Goal: Task Accomplishment & Management: Use online tool/utility

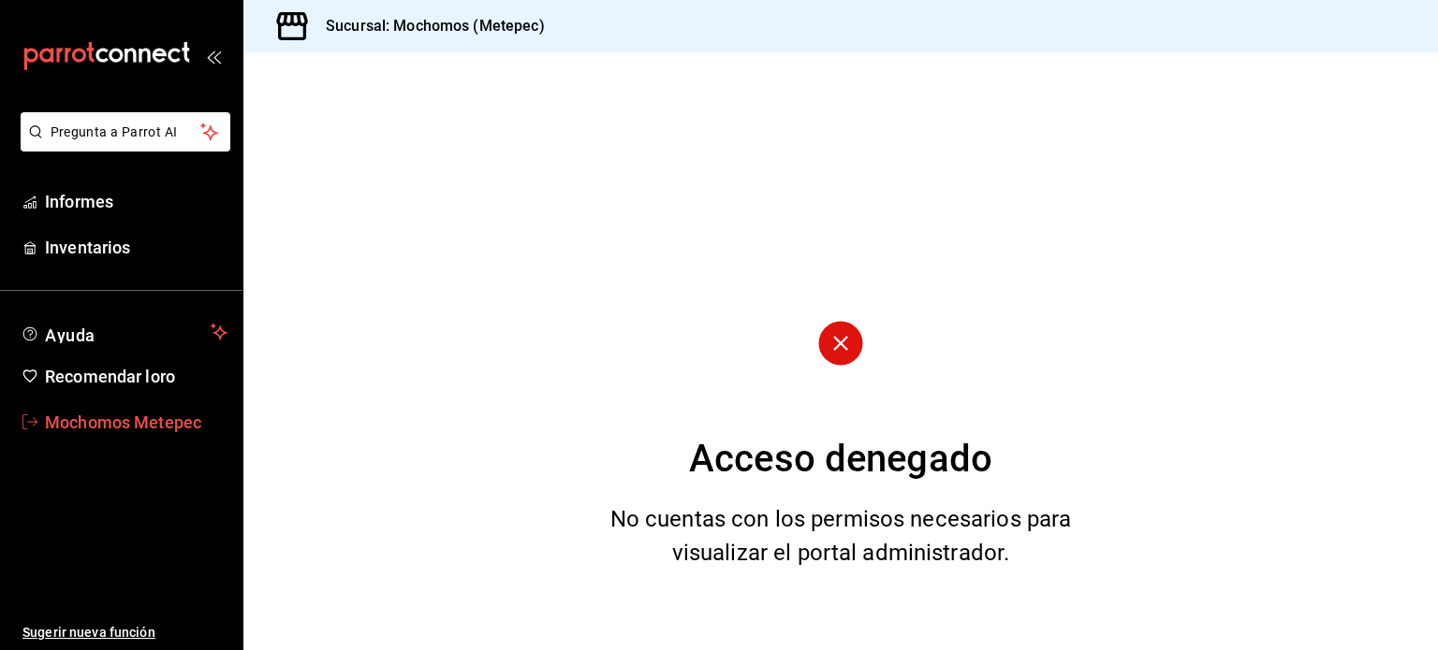
click at [102, 419] on font "Mochomos Metepec" at bounding box center [123, 423] width 156 height 20
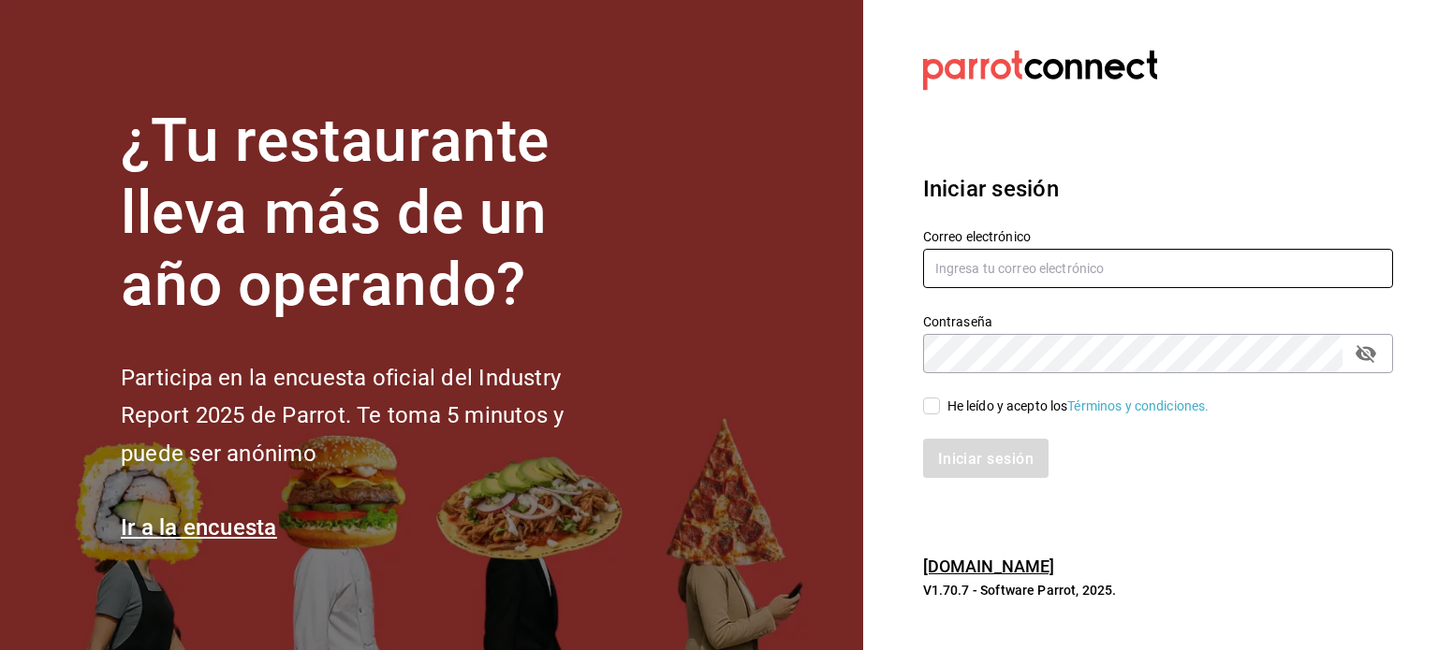
type input "[EMAIL_ADDRESS][DOMAIN_NAME]"
click at [933, 407] on input "He leído y acepto los Términos y condiciones." at bounding box center [931, 406] width 17 height 17
checkbox input "true"
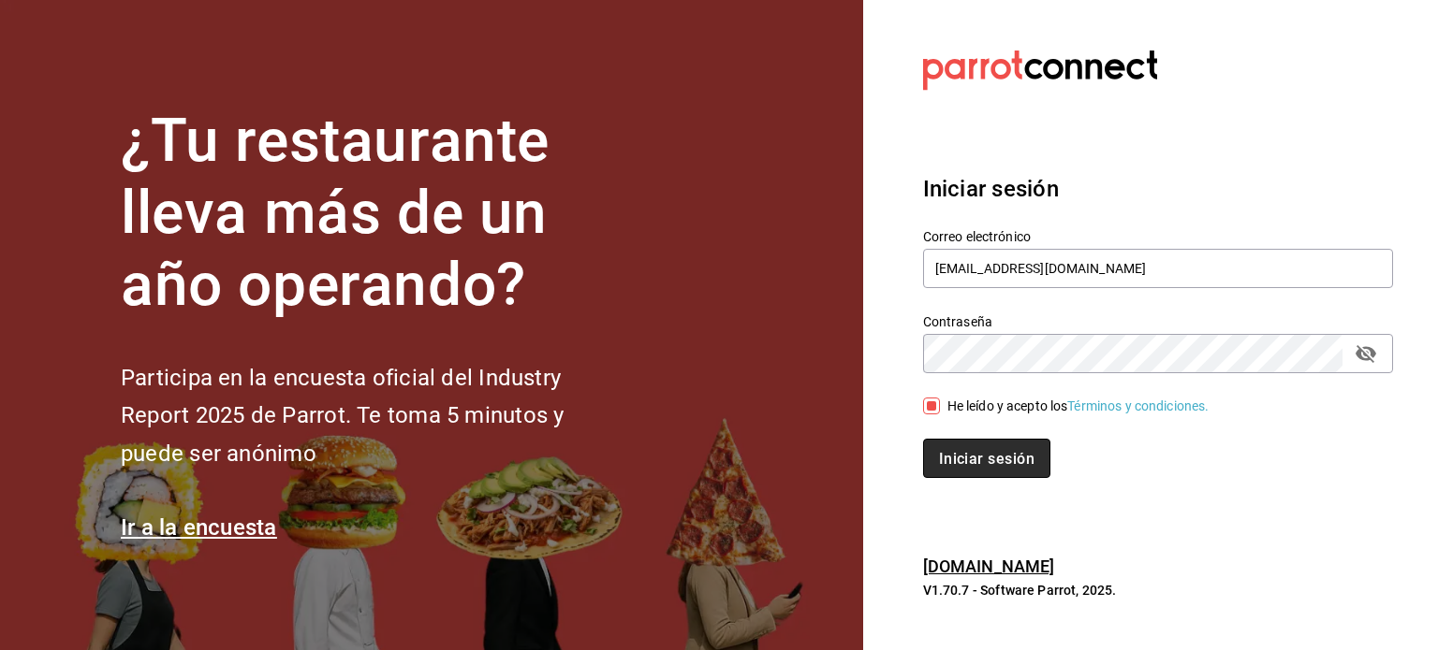
click at [968, 452] on font "Iniciar sesión" at bounding box center [986, 458] width 95 height 18
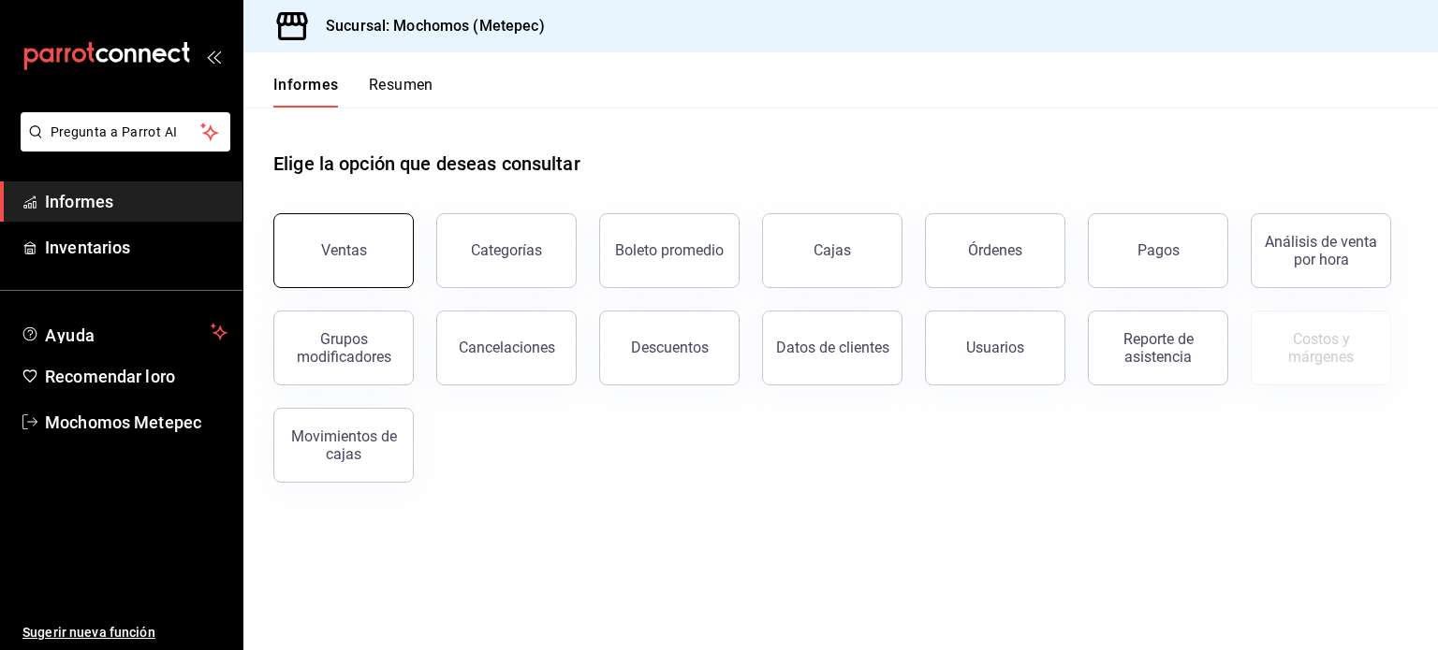
click at [336, 247] on font "Ventas" at bounding box center [344, 250] width 46 height 18
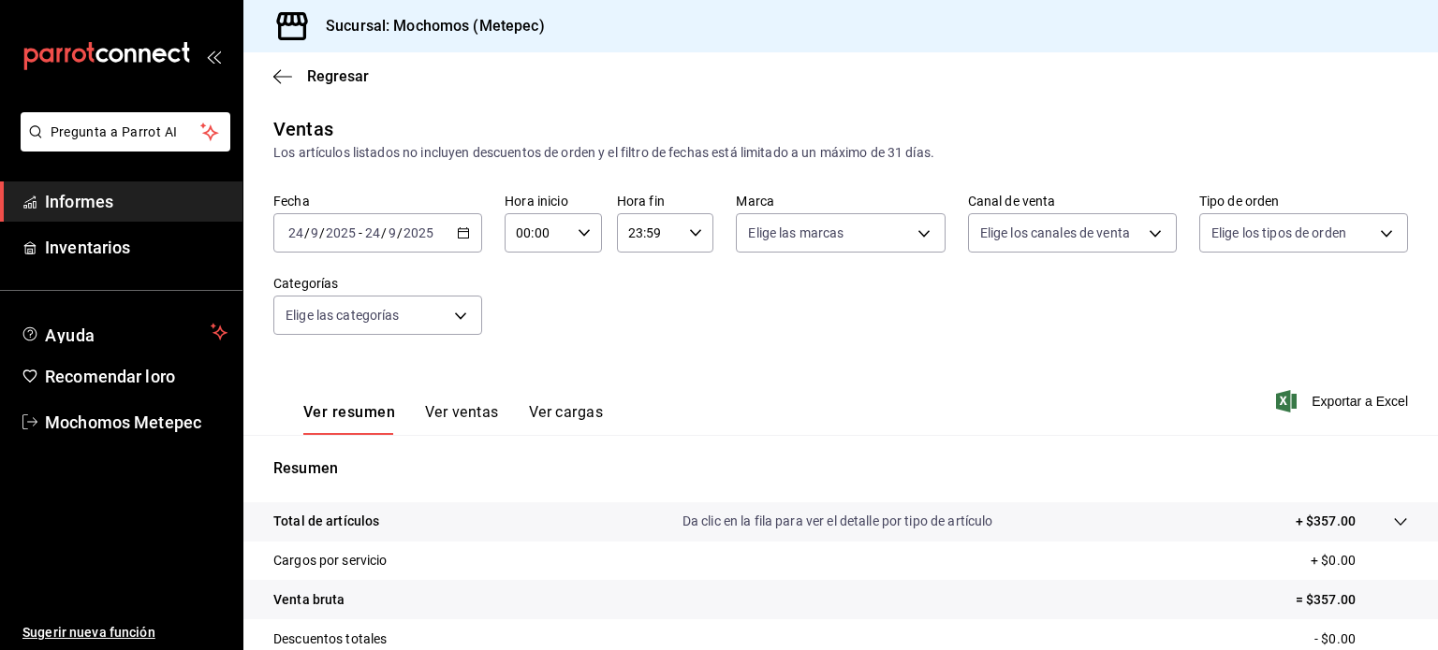
click at [577, 232] on icon "button" at bounding box center [583, 232] width 13 height 13
click at [520, 299] on font "05" at bounding box center [525, 299] width 15 height 15
type input "05:00"
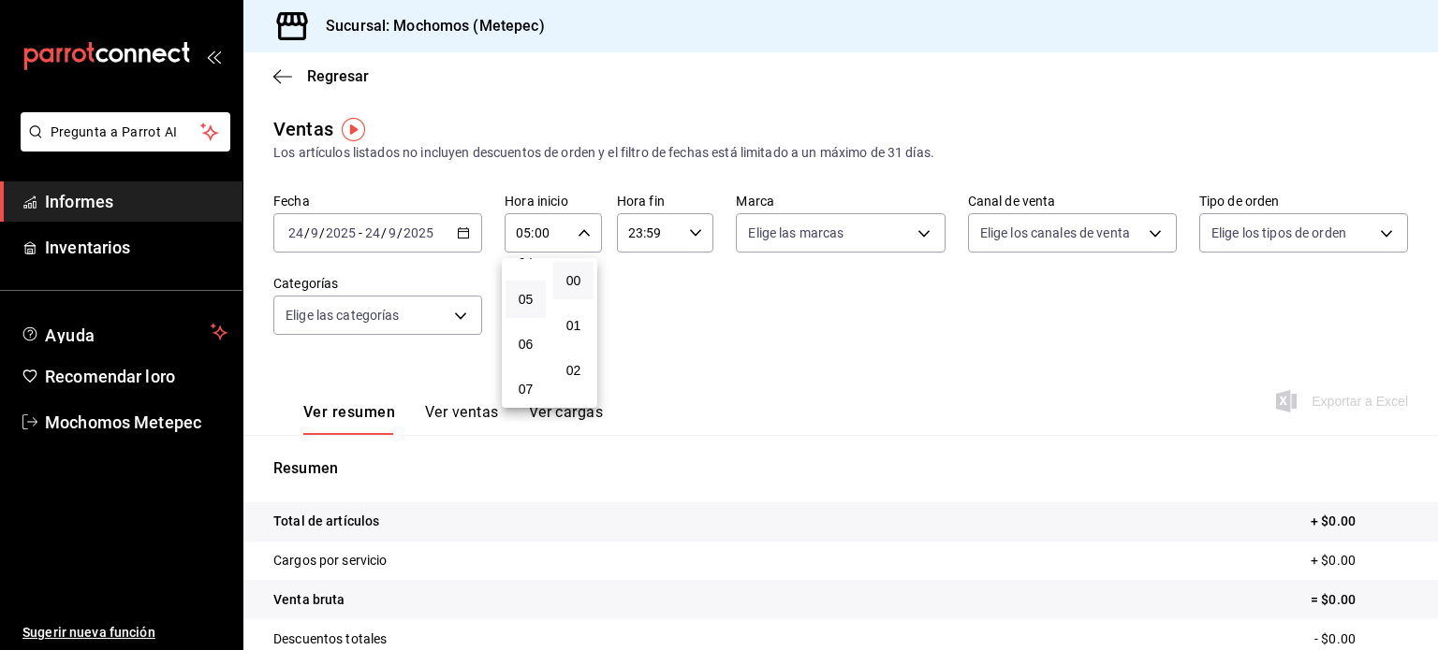
click at [688, 230] on div at bounding box center [719, 325] width 1438 height 650
click at [689, 230] on icon "button" at bounding box center [695, 232] width 13 height 13
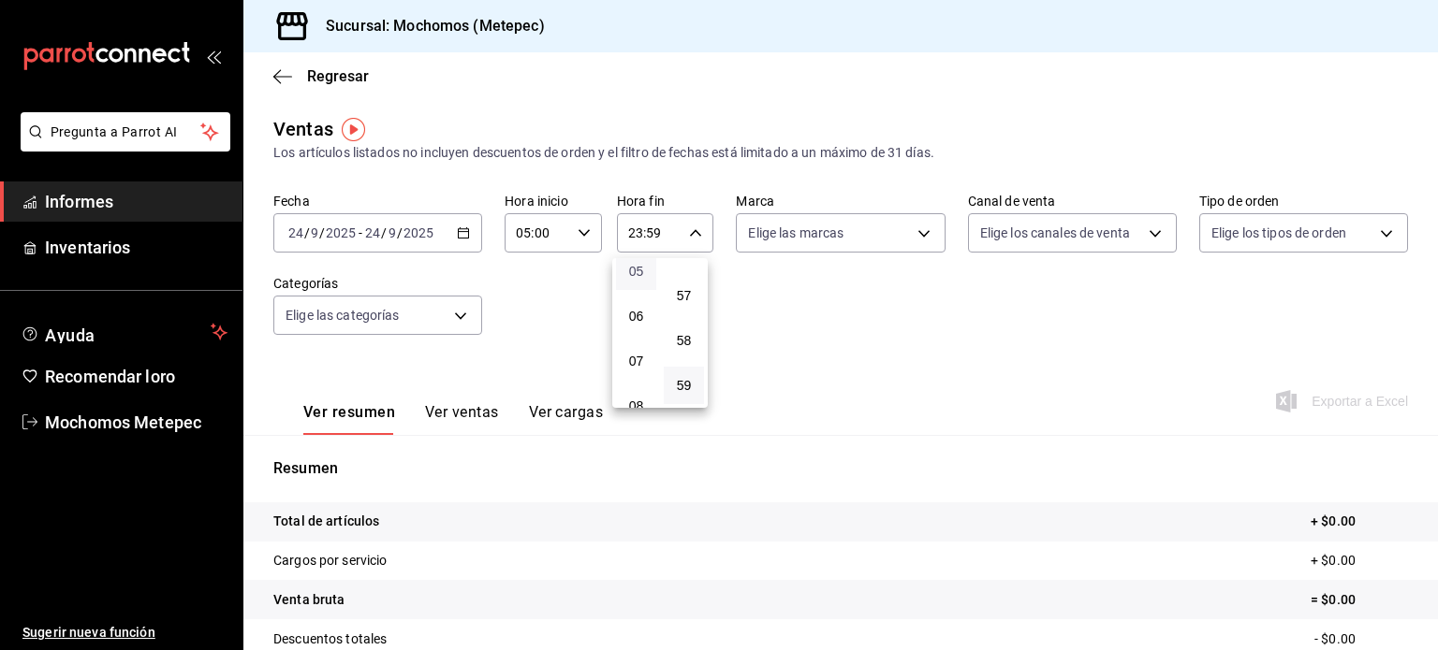
click at [637, 274] on font "05" at bounding box center [636, 271] width 15 height 15
click at [682, 279] on font "00" at bounding box center [684, 280] width 15 height 15
type input "05:00"
click at [457, 232] on div at bounding box center [719, 325] width 1438 height 650
click at [457, 232] on icon "button" at bounding box center [463, 232] width 13 height 13
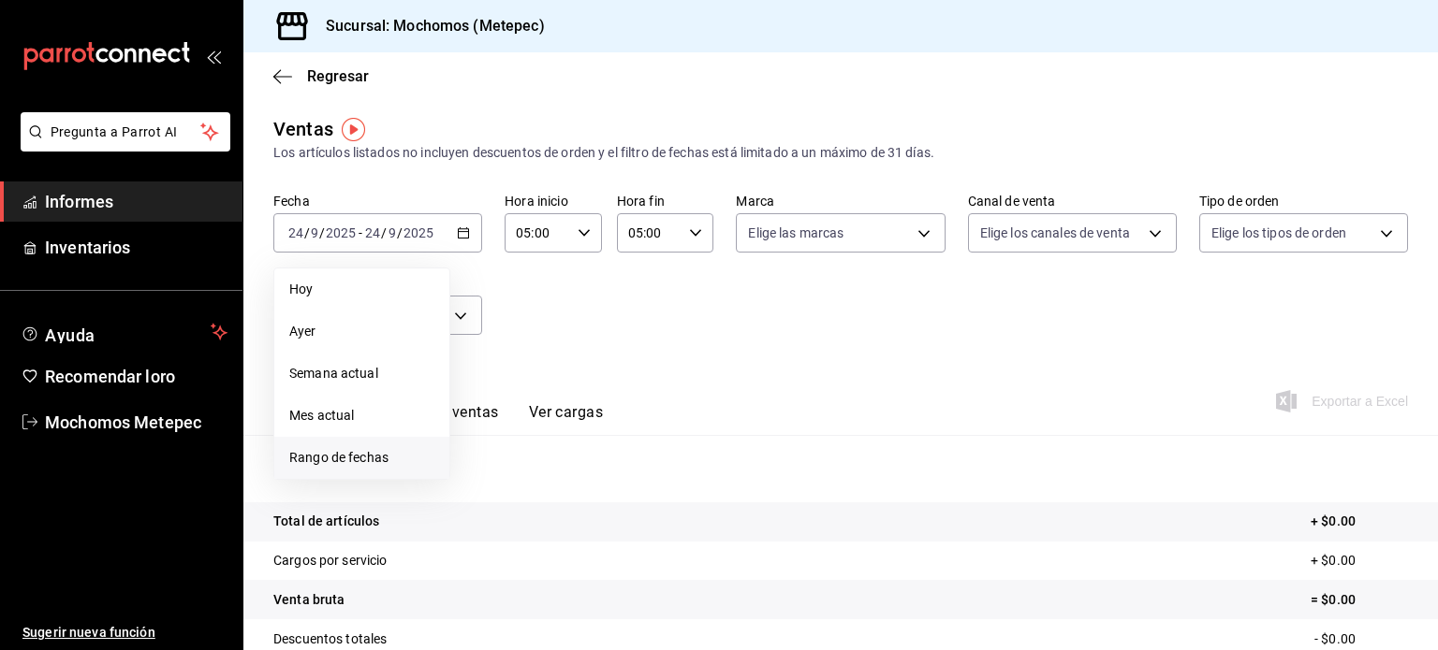
click at [344, 452] on font "Rango de fechas" at bounding box center [338, 457] width 99 height 15
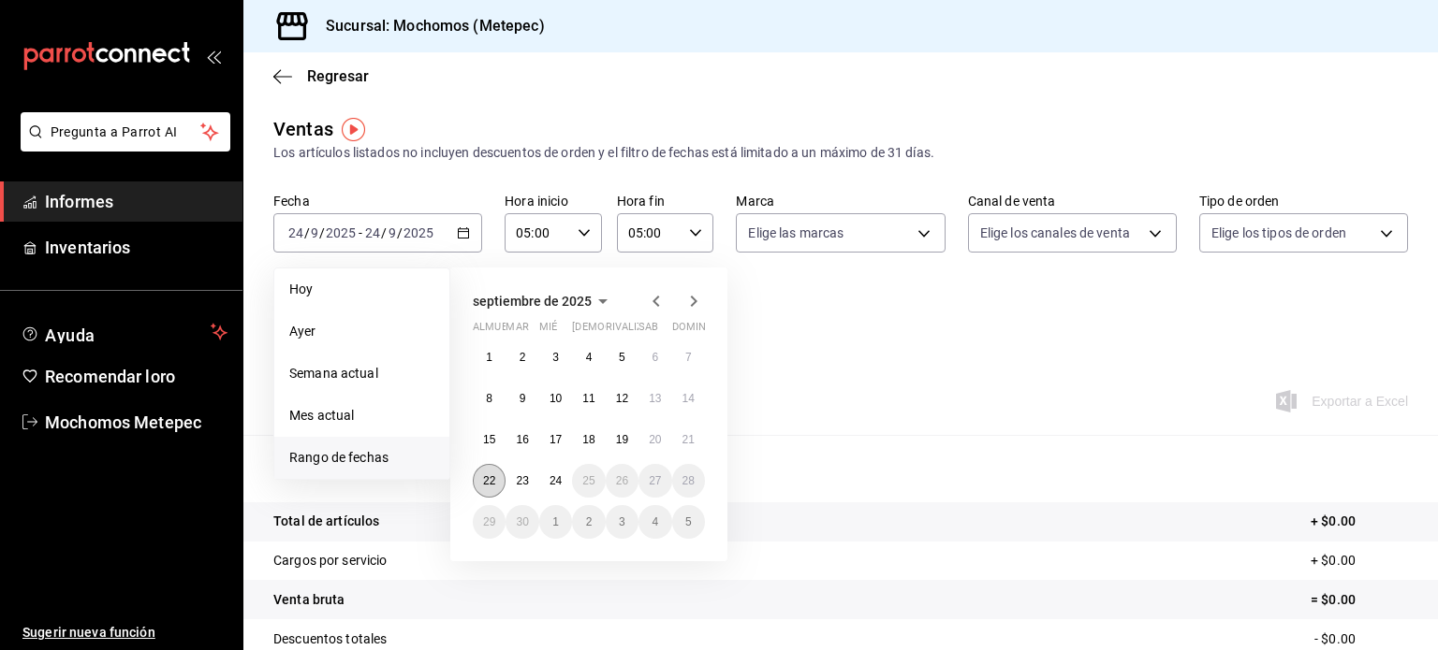
click at [488, 480] on font "22" at bounding box center [489, 480] width 12 height 13
click at [363, 457] on font "Rango de fechas" at bounding box center [338, 457] width 99 height 15
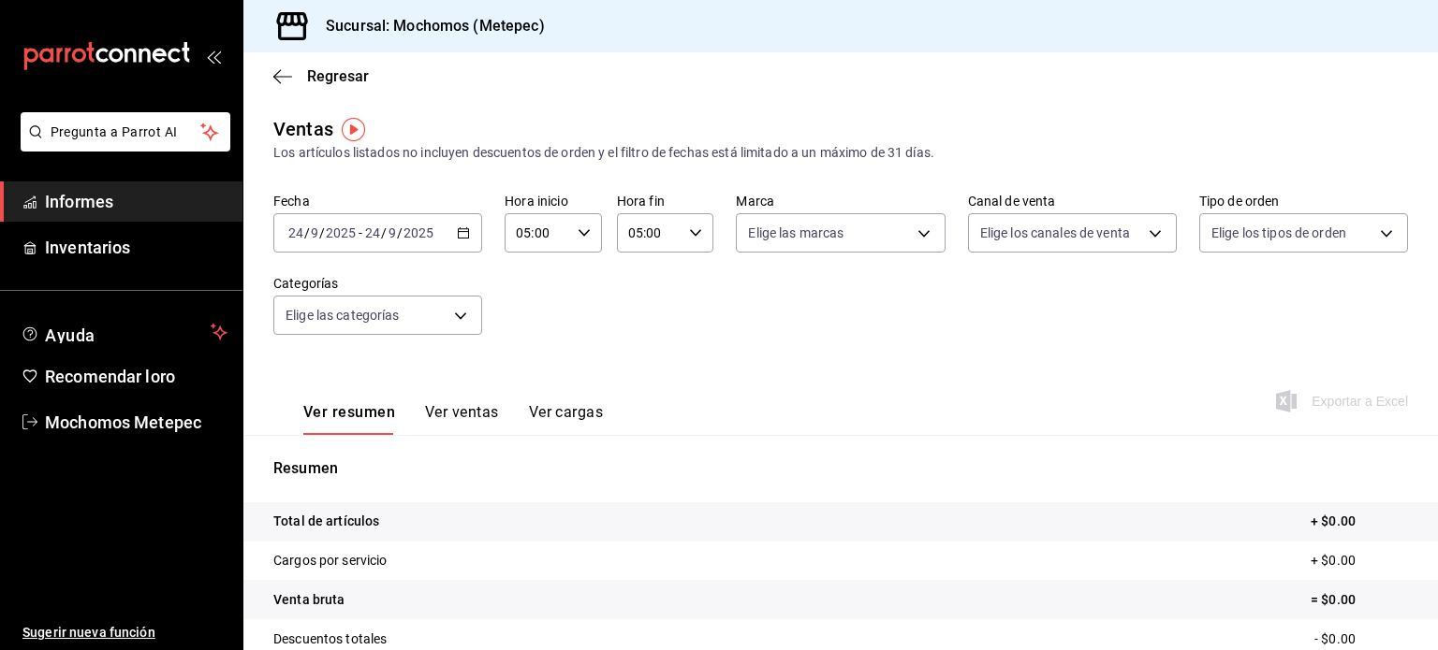
click at [457, 241] on div "[DATE] [DATE] - [DATE] [DATE]" at bounding box center [377, 232] width 209 height 39
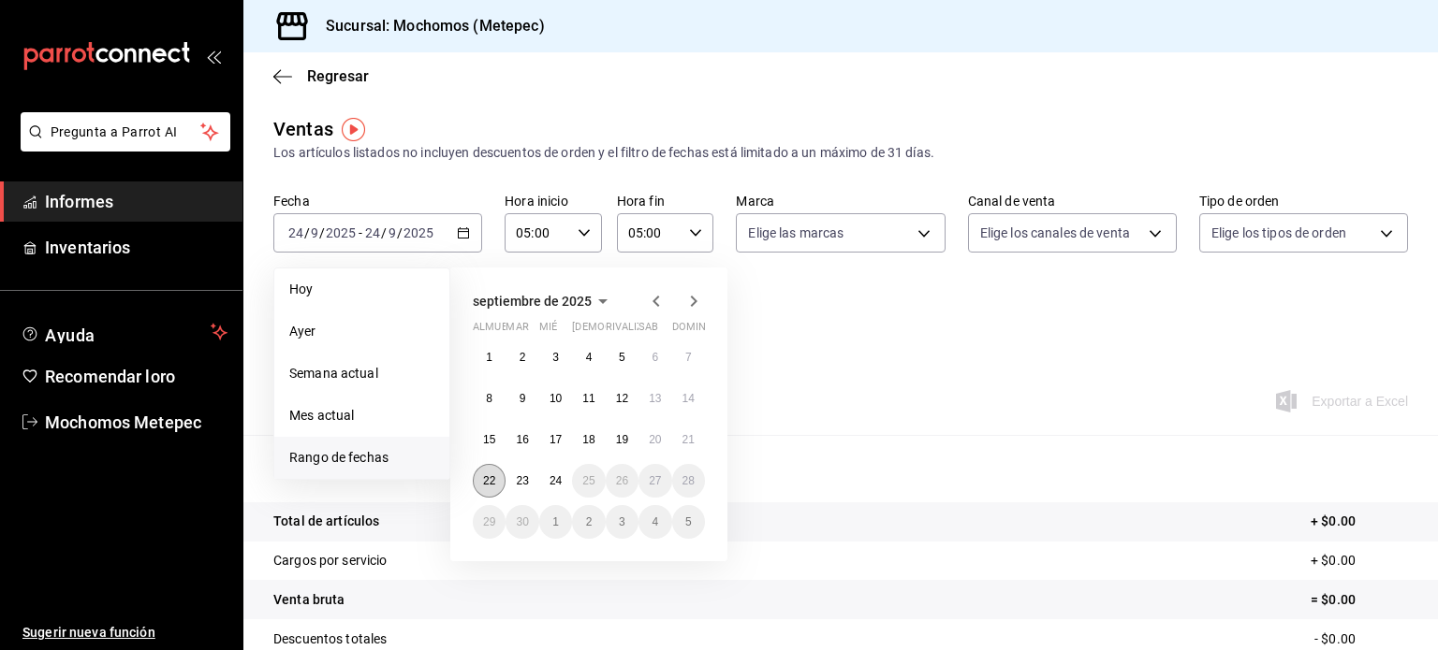
click at [487, 474] on font "22" at bounding box center [489, 480] width 12 height 13
click at [560, 478] on font "24" at bounding box center [555, 480] width 12 height 13
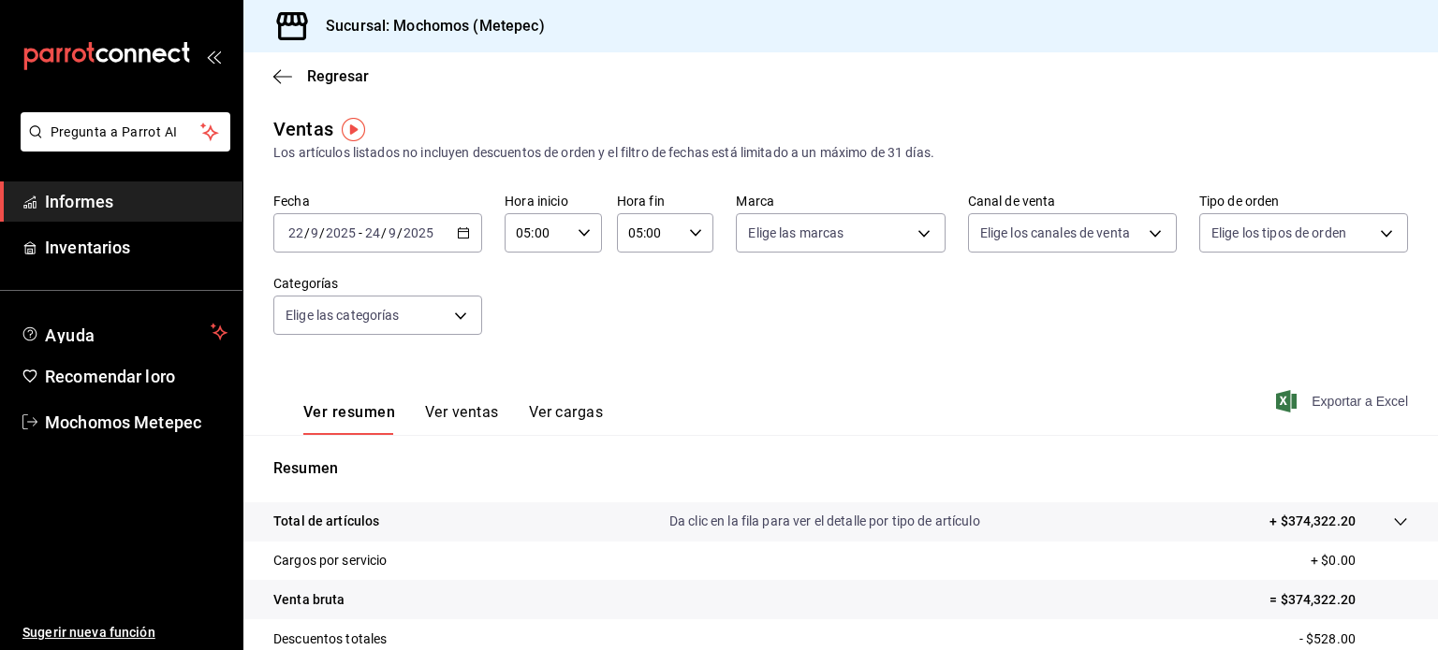
click at [1323, 398] on font "Exportar a Excel" at bounding box center [1359, 401] width 96 height 15
